Goal: Task Accomplishment & Management: Manage account settings

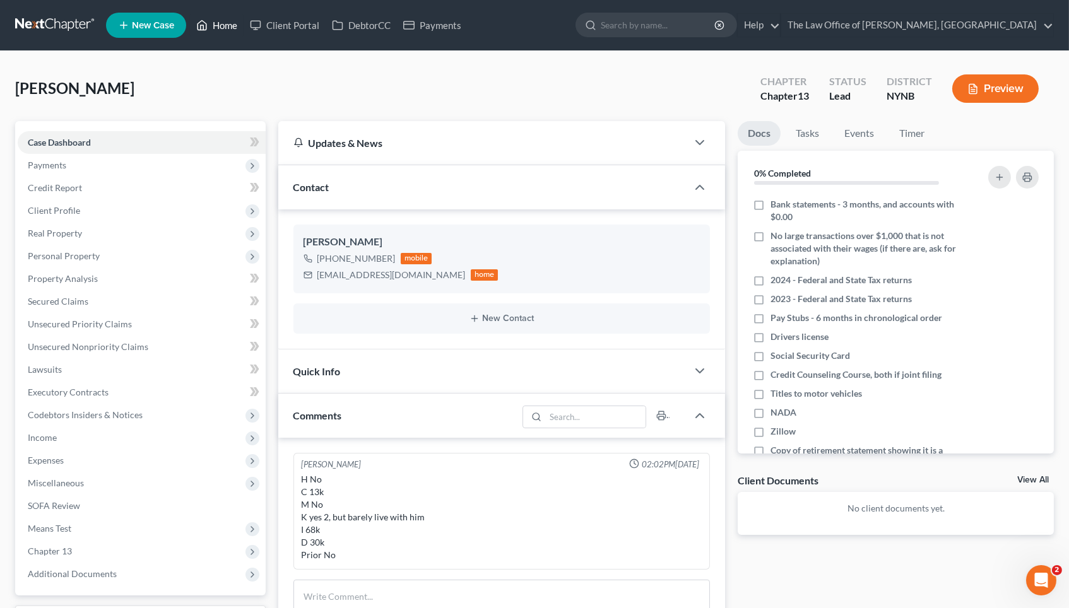
click at [228, 31] on link "Home" at bounding box center [217, 25] width 54 height 23
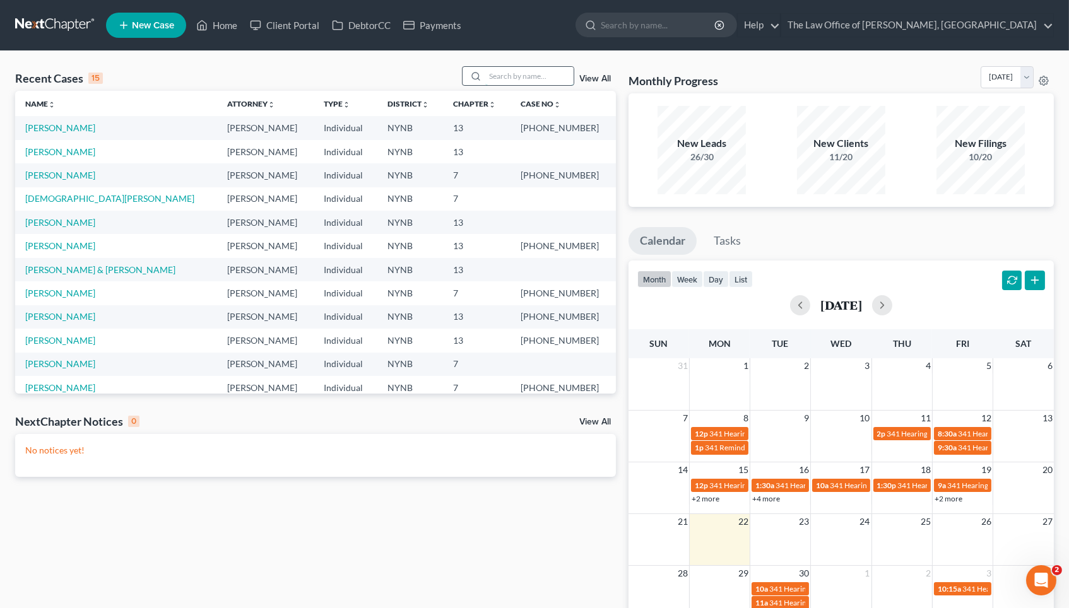
click at [495, 71] on input "search" at bounding box center [529, 76] width 88 height 18
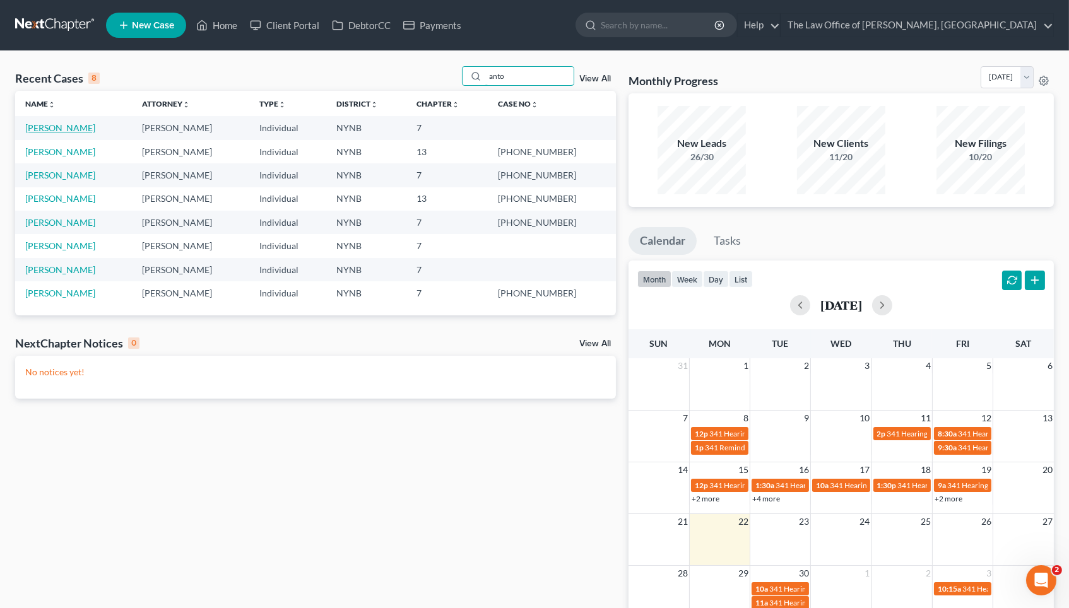
type input "anto"
click at [75, 127] on link "[PERSON_NAME]" at bounding box center [60, 127] width 70 height 11
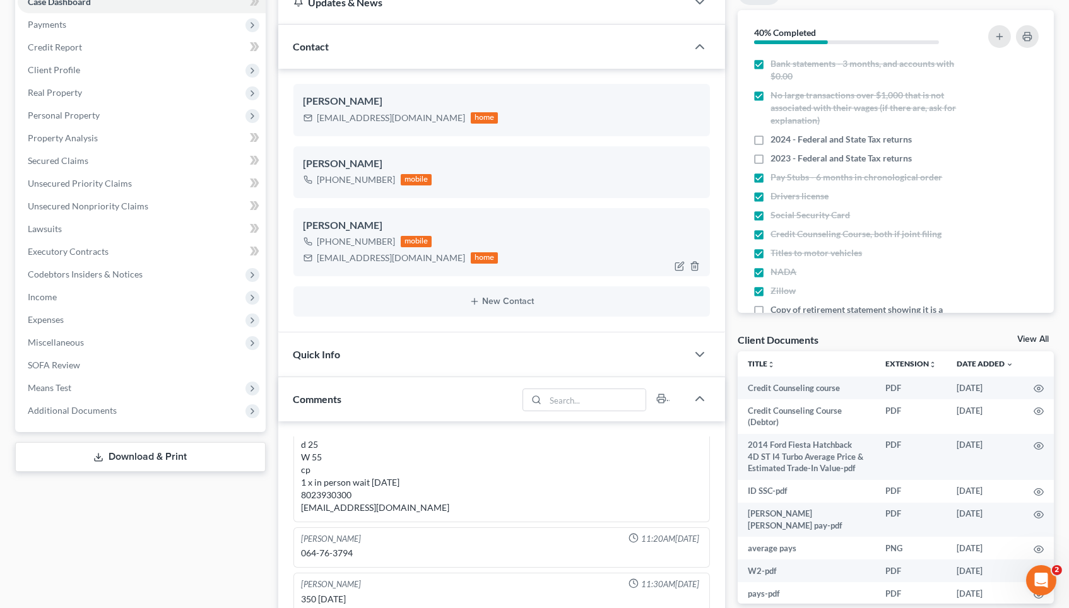
scroll to position [652, 0]
click at [1028, 336] on link "View All" at bounding box center [1033, 339] width 32 height 9
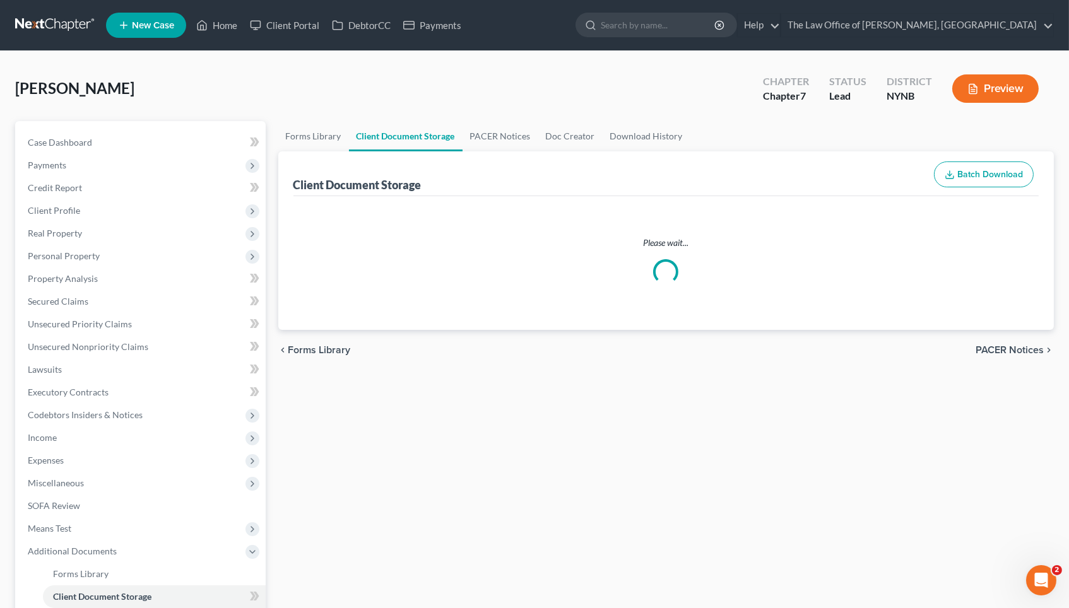
select select "1"
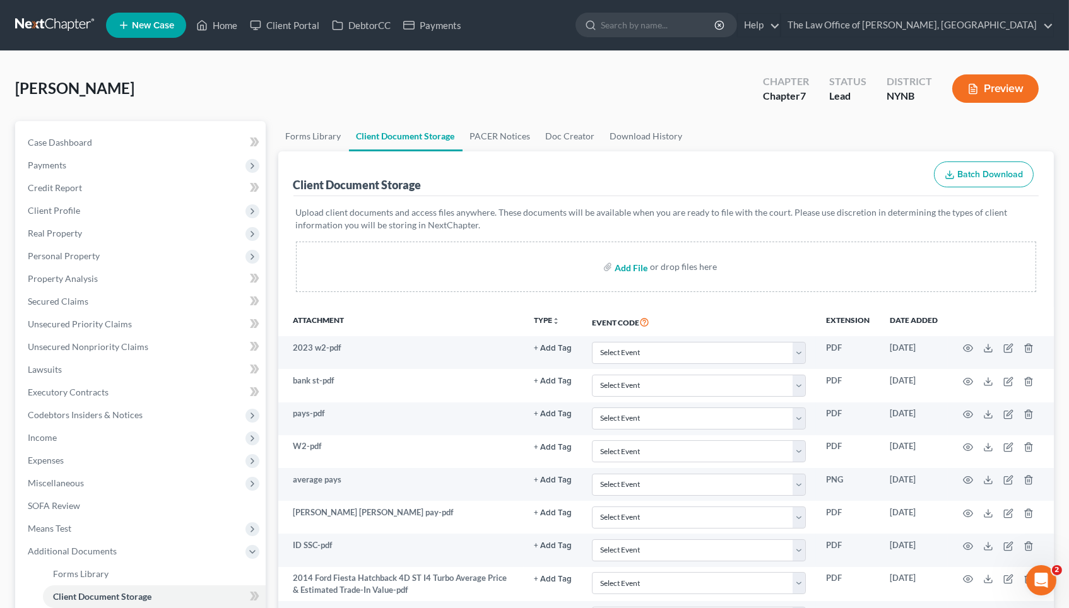
click at [632, 262] on input "file" at bounding box center [629, 266] width 30 height 23
type input "C:\fakepath\24 taxes [PERSON_NAME].pdf"
select select "1"
click at [175, 163] on span "Payments" at bounding box center [142, 165] width 248 height 23
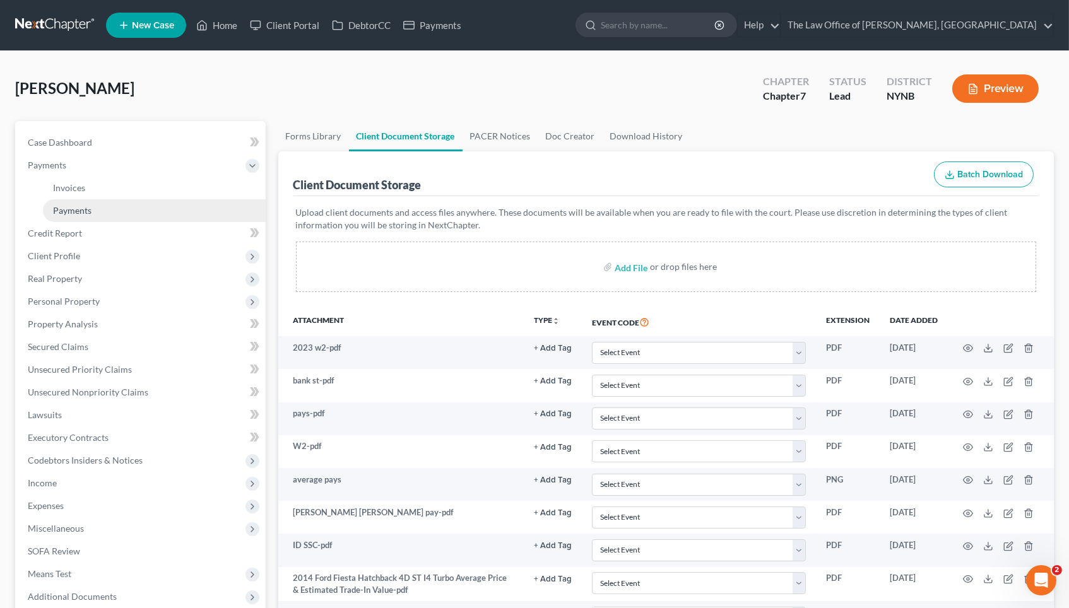
click at [172, 206] on link "Payments" at bounding box center [154, 210] width 223 height 23
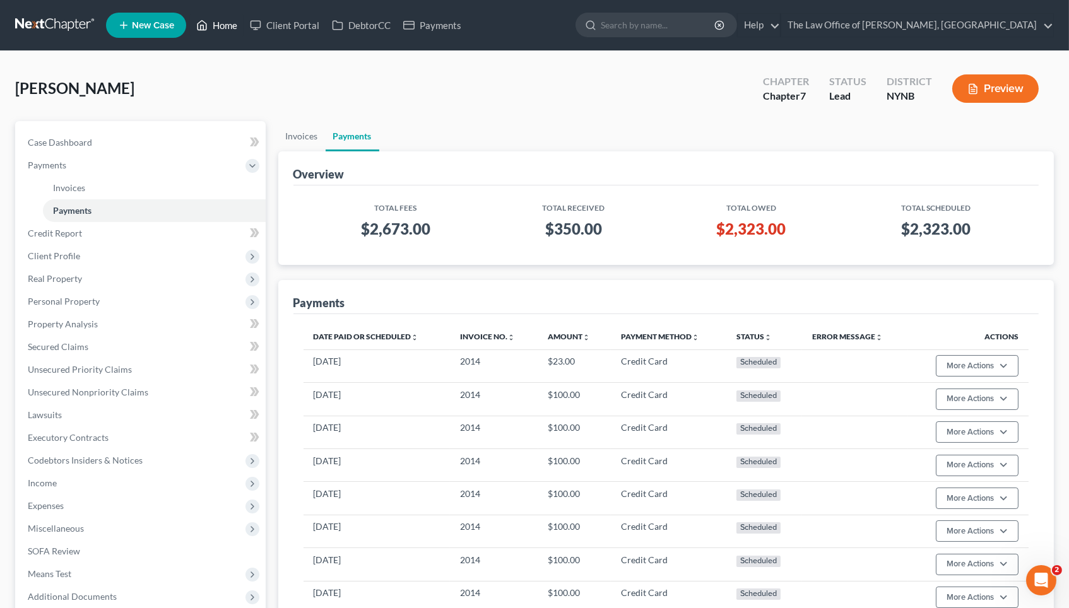
click at [228, 24] on link "Home" at bounding box center [217, 25] width 54 height 23
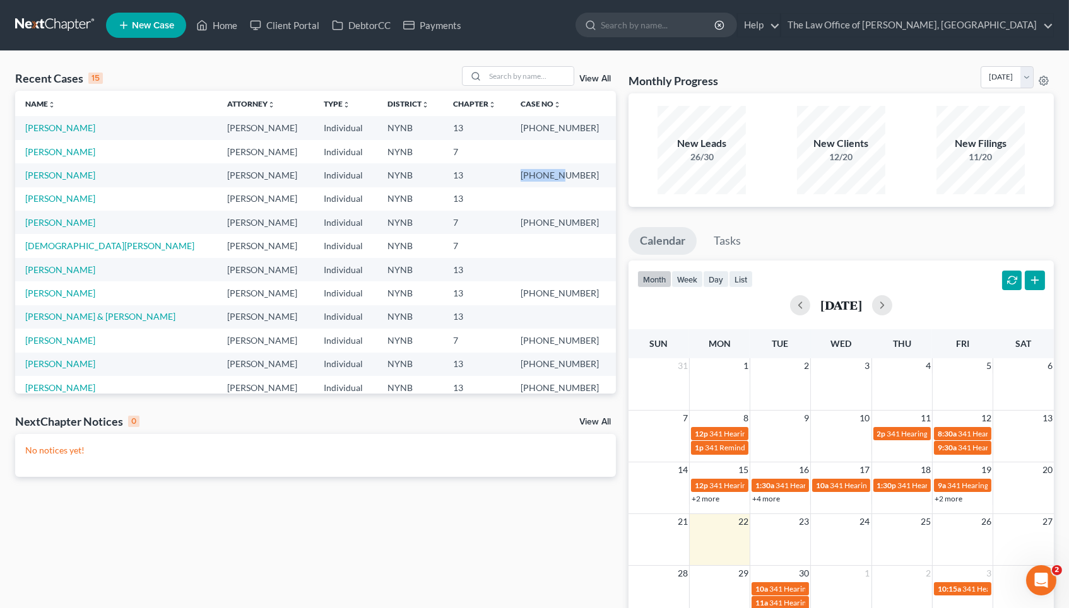
drag, startPoint x: 547, startPoint y: 174, endPoint x: 585, endPoint y: 174, distance: 38.5
click at [585, 174] on td "[PHONE_NUMBER]" at bounding box center [562, 174] width 105 height 23
copy td "25-11088"
